Goal: Information Seeking & Learning: Learn about a topic

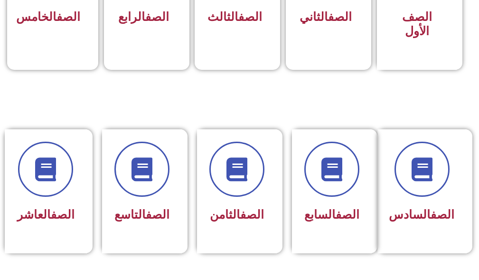
scroll to position [380, 0]
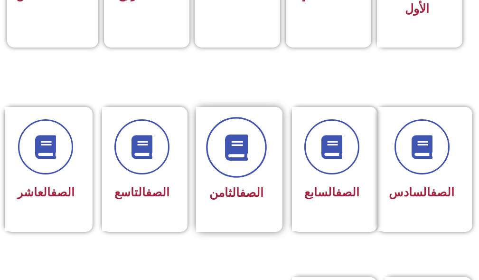
click at [252, 142] on span at bounding box center [236, 147] width 61 height 61
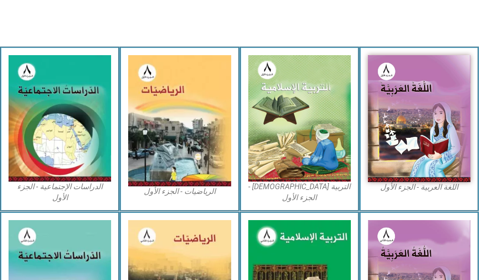
scroll to position [285, 0]
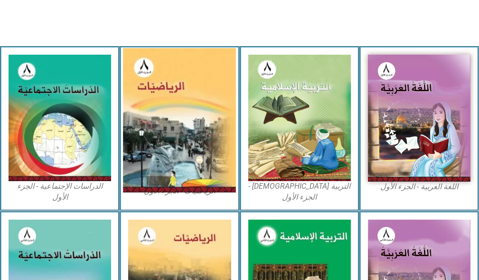
click at [189, 127] on img at bounding box center [179, 120] width 113 height 144
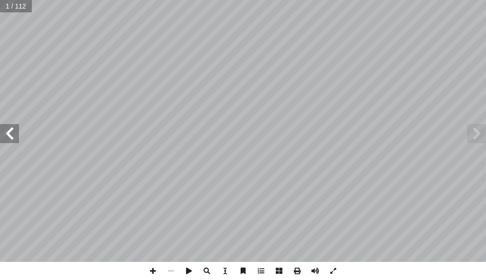
click at [13, 132] on span at bounding box center [9, 133] width 19 height 19
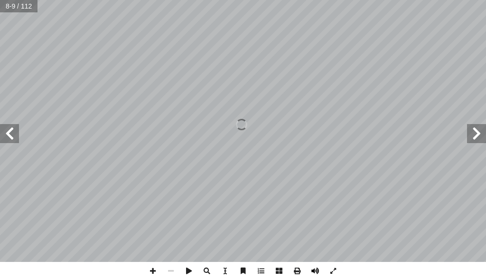
click at [310, 275] on span at bounding box center [315, 271] width 18 height 18
click at [8, 138] on span at bounding box center [9, 133] width 19 height 19
click at [10, 138] on span at bounding box center [9, 133] width 19 height 19
click at [171, 270] on span at bounding box center [171, 271] width 18 height 18
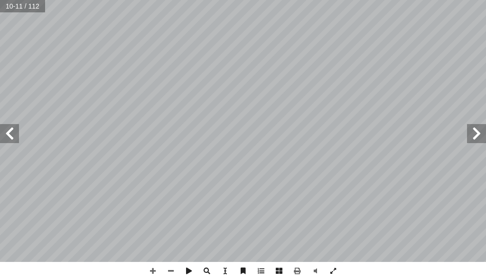
click at [12, 138] on span at bounding box center [9, 133] width 19 height 19
click at [152, 269] on span at bounding box center [153, 271] width 18 height 18
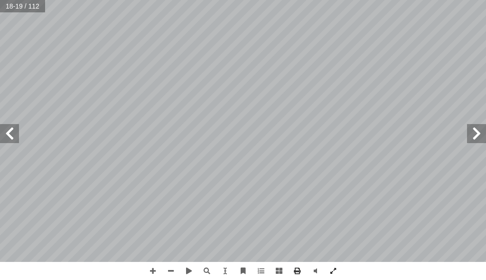
click at [296, 265] on div "14 ل: ِ سائ َ م َ و ُ مارين َ ت : َ ب َ ب َّ لس � ُ ح ِّ ض َ و أ � َ تي، و أ ا …" at bounding box center [243, 140] width 486 height 280
click at [18, 133] on span at bounding box center [9, 133] width 19 height 19
click at [152, 270] on span at bounding box center [153, 271] width 18 height 18
click at [152, 269] on span at bounding box center [153, 271] width 18 height 18
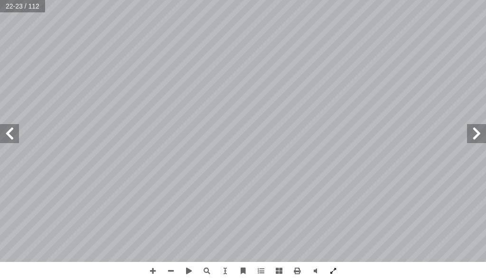
click at [8, 140] on span at bounding box center [9, 133] width 19 height 19
click at [472, 135] on span at bounding box center [476, 133] width 19 height 19
